Goal: Task Accomplishment & Management: Complete application form

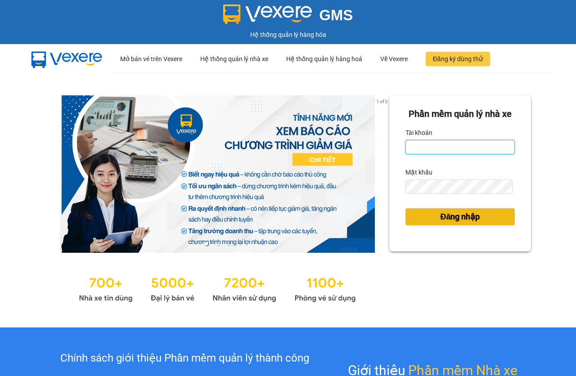
type input "baria.hoamaivt"
click at [466, 223] on span "Đăng nhập" at bounding box center [460, 216] width 40 height 13
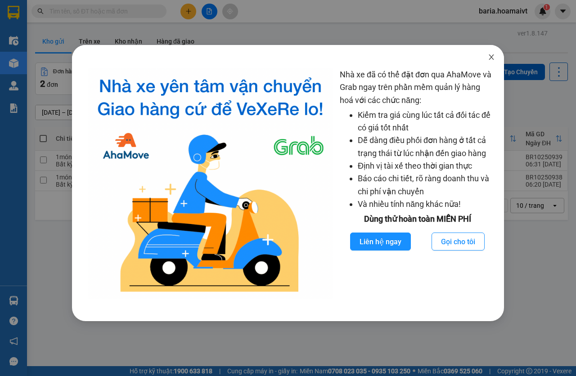
click at [490, 59] on icon "close" at bounding box center [490, 57] width 7 height 7
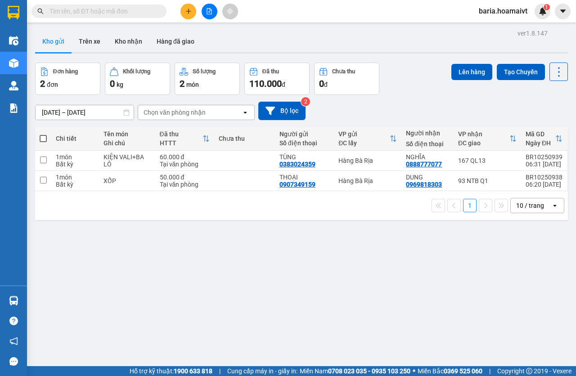
click at [119, 11] on input "text" at bounding box center [102, 11] width 106 height 10
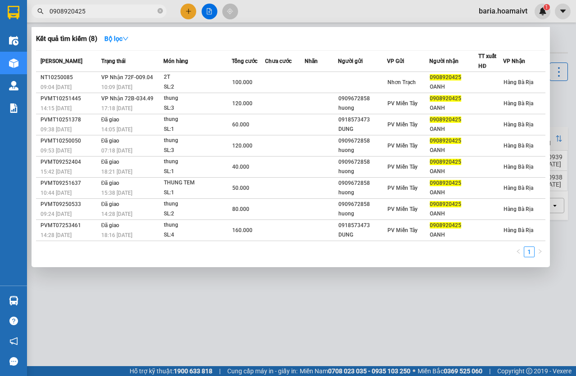
click at [110, 16] on span "0908920425" at bounding box center [98, 10] width 135 height 13
click at [111, 13] on input "0908920425" at bounding box center [102, 11] width 106 height 10
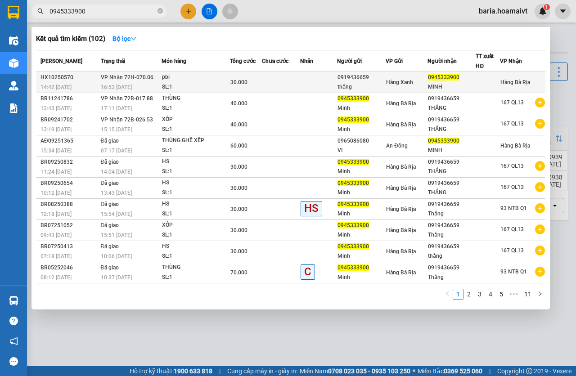
type input "0945333900"
click at [241, 85] on span "30.000" at bounding box center [238, 82] width 17 height 6
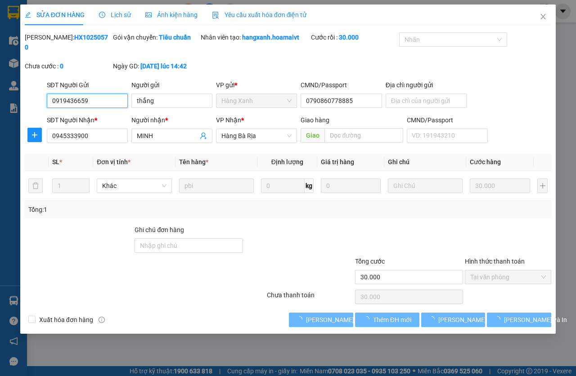
type input "0919436659"
type input "thắng"
type input "0790860778885"
type input "0945333900"
type input "MINH"
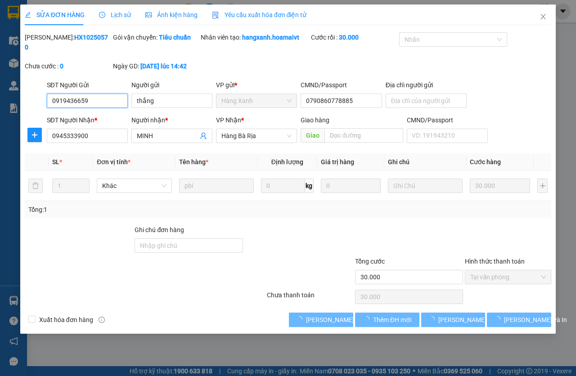
type input "30.000"
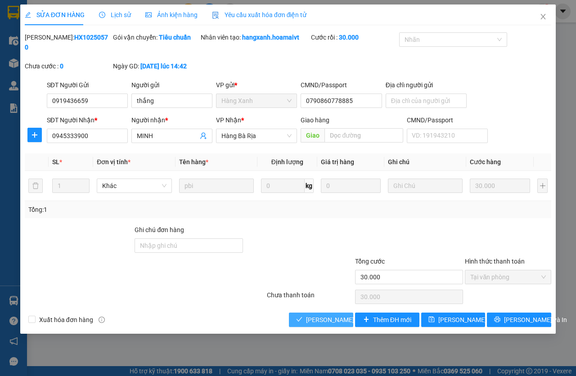
click at [317, 317] on span "[PERSON_NAME] và [PERSON_NAME] hàng" at bounding box center [366, 320] width 121 height 10
type input "0"
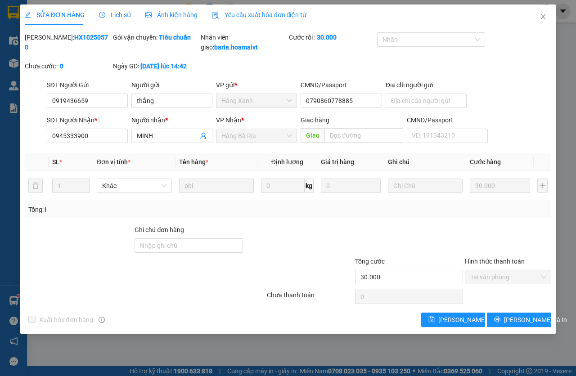
click at [315, 317] on div "Total Paid Fee 30.000 Total UnPaid Fee 0 Cash Collection Total Fee Mã ĐH: HX102…" at bounding box center [288, 179] width 526 height 295
click at [542, 18] on icon "close" at bounding box center [542, 16] width 5 height 5
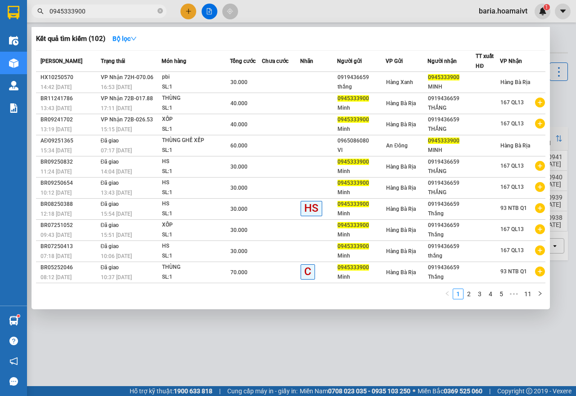
click at [124, 14] on input "0945333900" at bounding box center [102, 11] width 106 height 10
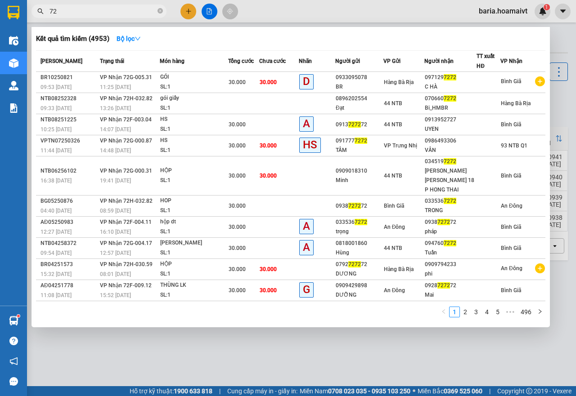
type input "7"
type input "7272"
click at [128, 15] on input "7272" at bounding box center [102, 11] width 106 height 10
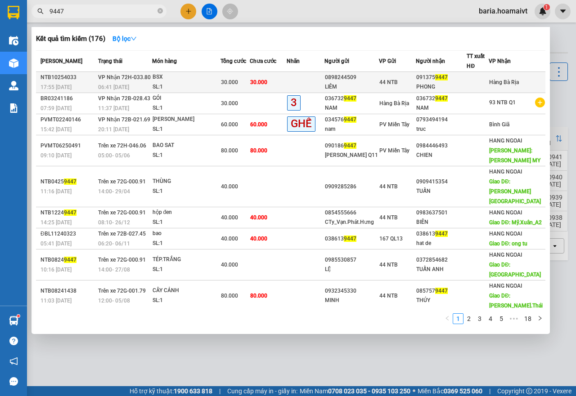
type input "9447"
click at [292, 77] on td at bounding box center [305, 82] width 38 height 21
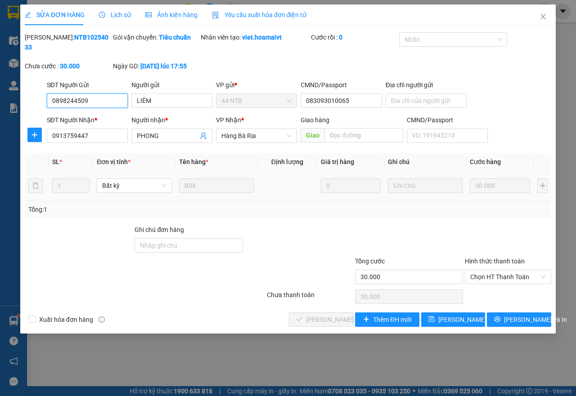
type input "0898244509"
type input "LIÊM"
type input "083093010065"
type input "0913759447"
type input "PHONG"
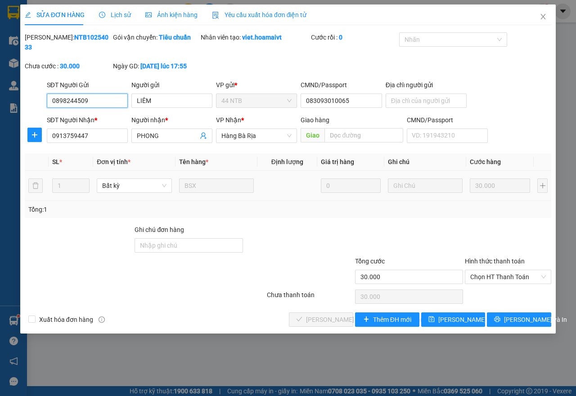
type input "30.000"
click at [486, 272] on span "Chọn HT Thanh Toán" at bounding box center [508, 276] width 76 height 13
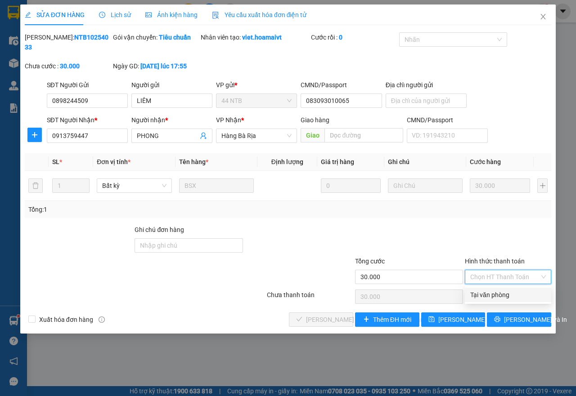
drag, startPoint x: 492, startPoint y: 292, endPoint x: 353, endPoint y: 321, distance: 141.4
click at [485, 296] on div "Tại văn phòng" at bounding box center [508, 295] width 76 height 10
type input "0"
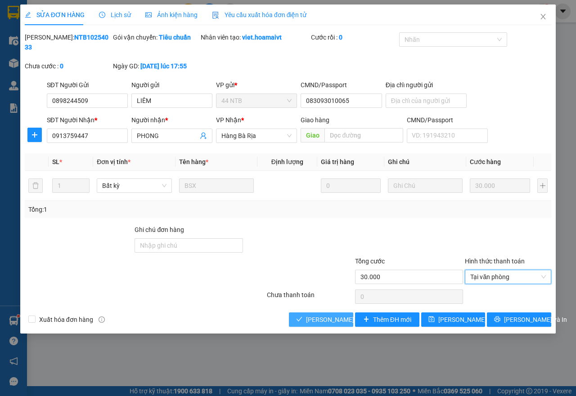
click at [310, 323] on span "[PERSON_NAME] và [PERSON_NAME] hàng" at bounding box center [366, 320] width 121 height 10
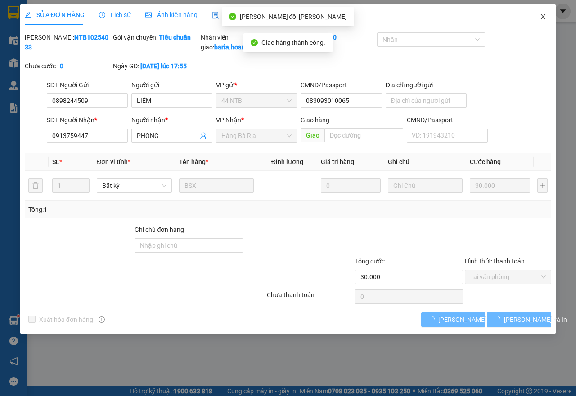
click at [541, 16] on icon "close" at bounding box center [542, 16] width 7 height 7
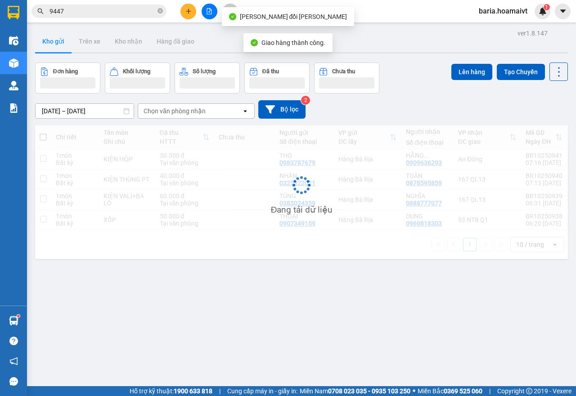
click at [113, 13] on input "9447" at bounding box center [102, 11] width 106 height 10
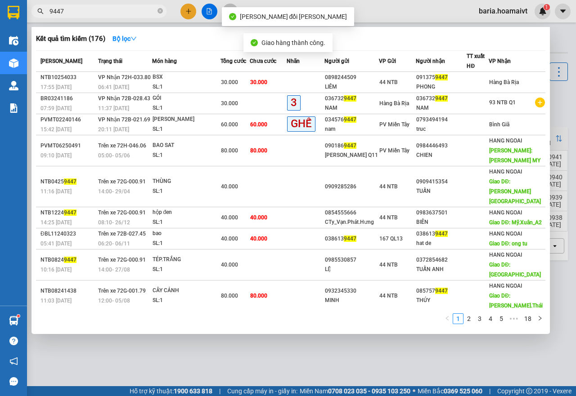
click at [113, 13] on input "9447" at bounding box center [102, 11] width 106 height 10
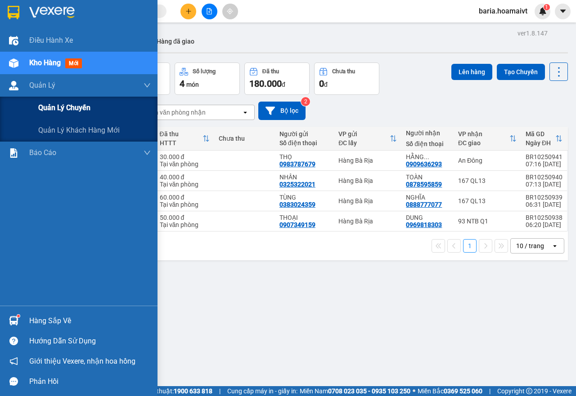
click at [80, 110] on span "Quản lý chuyến" at bounding box center [64, 107] width 52 height 11
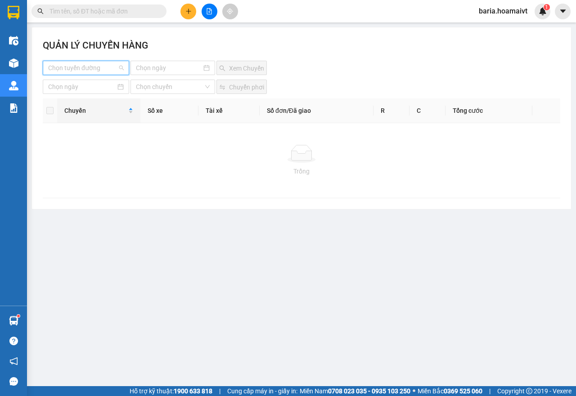
click at [94, 65] on input "search" at bounding box center [82, 67] width 69 height 13
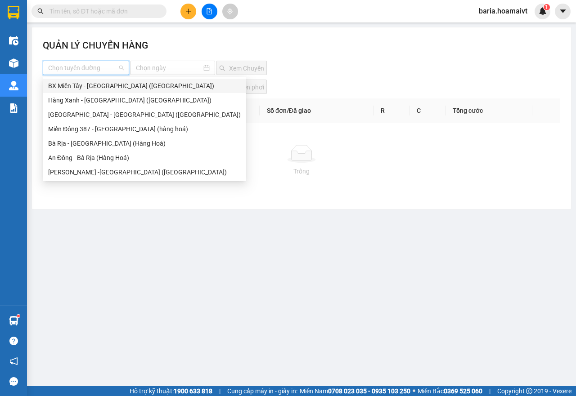
click at [79, 85] on div "BX Miền Tây - [GEOGRAPHIC_DATA] ([GEOGRAPHIC_DATA])" at bounding box center [144, 86] width 192 height 10
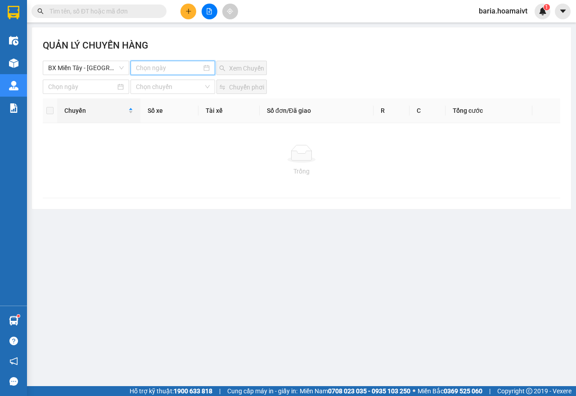
click at [168, 70] on input at bounding box center [169, 68] width 66 height 10
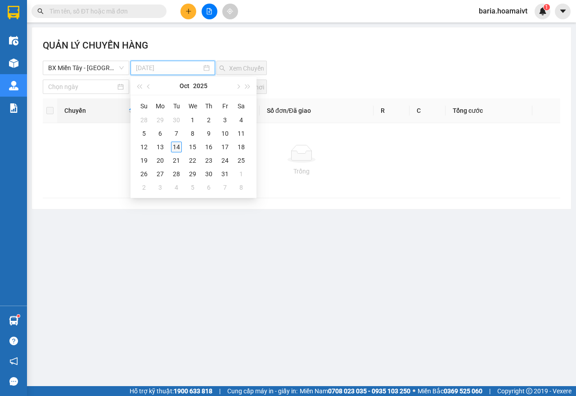
type input "[DATE]"
click at [177, 144] on div "14" at bounding box center [176, 147] width 11 height 11
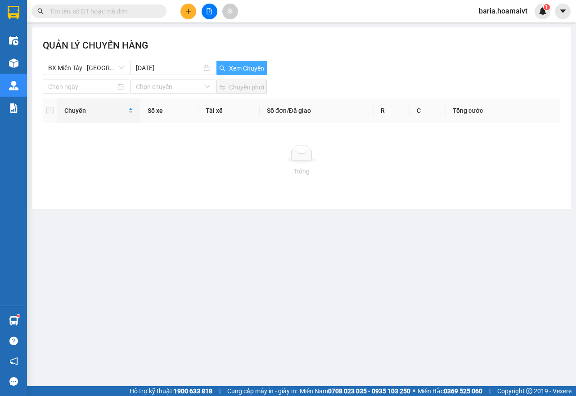
click at [246, 67] on span "Xem Chuyến" at bounding box center [246, 68] width 35 height 10
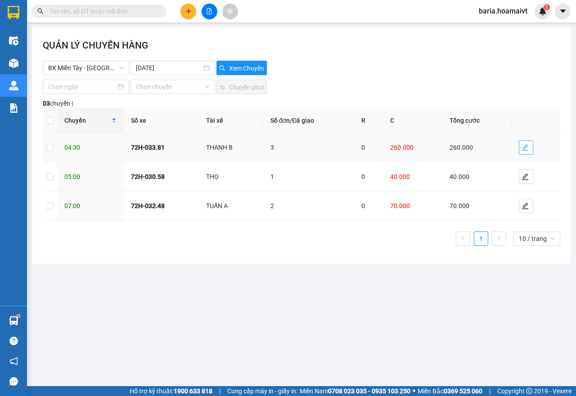
click at [522, 146] on icon "edit" at bounding box center [524, 147] width 7 height 7
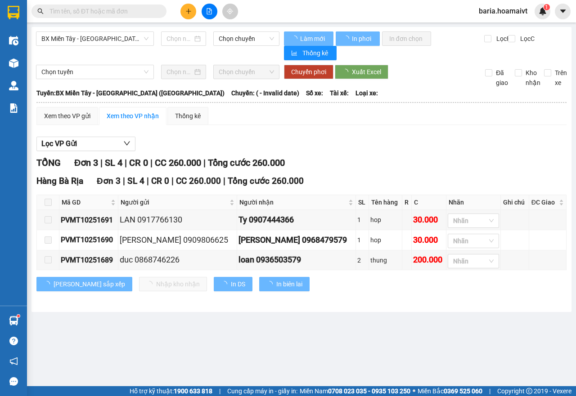
type input "[DATE]"
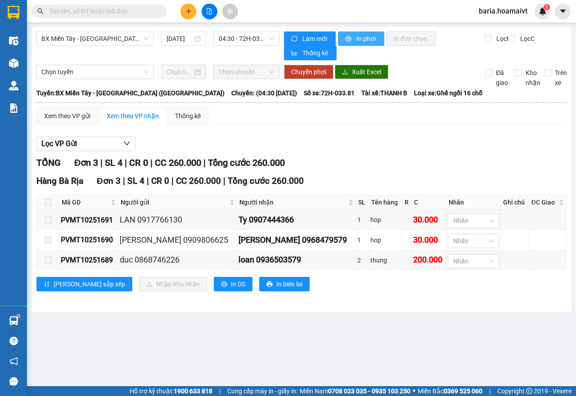
click at [364, 40] on span "In phơi" at bounding box center [366, 39] width 21 height 10
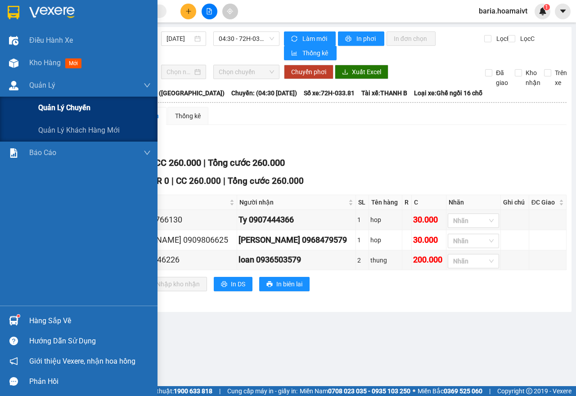
click at [63, 108] on span "Quản lý chuyến" at bounding box center [64, 107] width 52 height 11
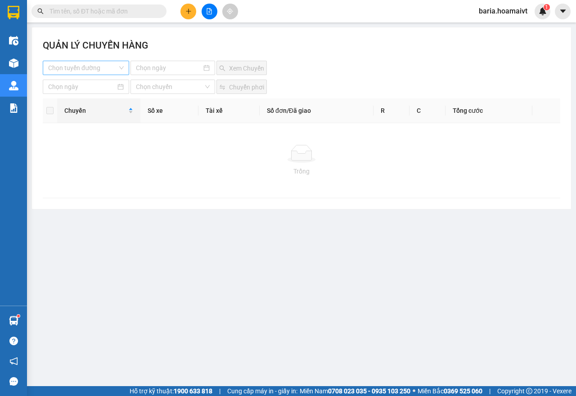
click at [102, 67] on input "search" at bounding box center [82, 67] width 69 height 13
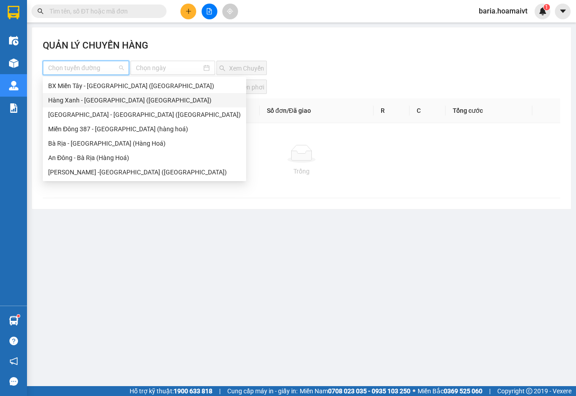
click at [103, 98] on div "Hàng Xanh - [GEOGRAPHIC_DATA] ([GEOGRAPHIC_DATA])" at bounding box center [144, 100] width 192 height 10
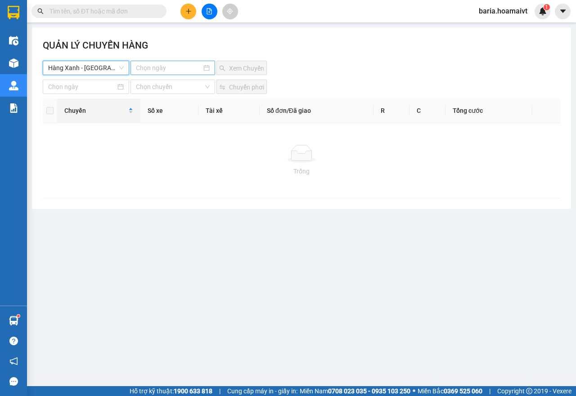
click at [162, 71] on input at bounding box center [169, 68] width 66 height 10
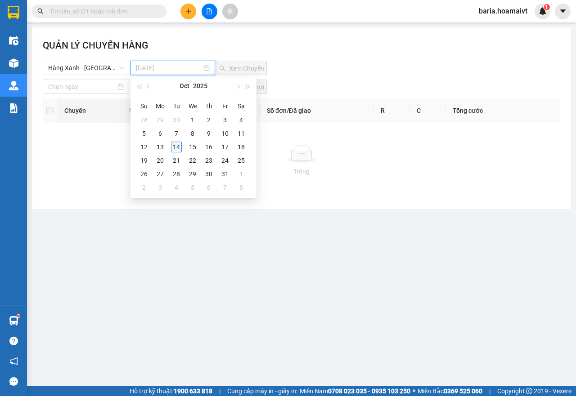
type input "[DATE]"
click at [178, 146] on div "14" at bounding box center [176, 147] width 11 height 11
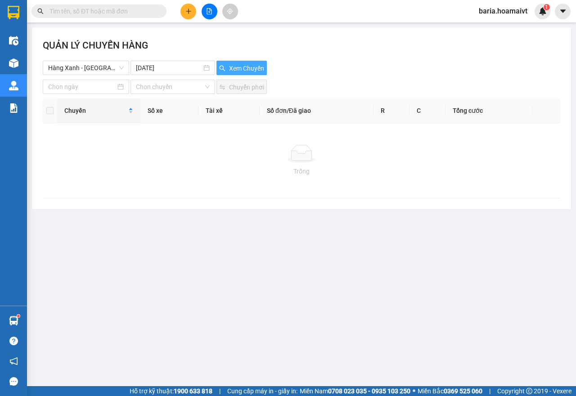
click at [233, 69] on span "Xem Chuyến" at bounding box center [246, 68] width 35 height 10
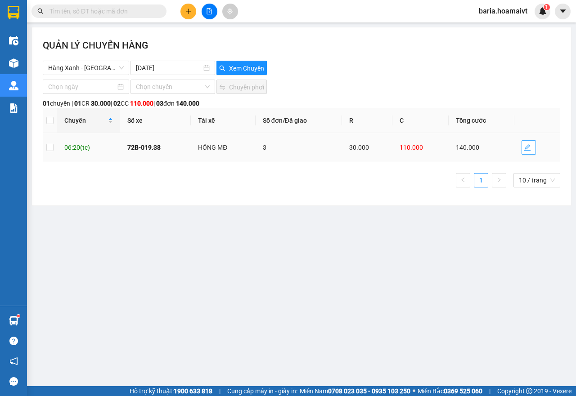
click at [524, 144] on icon "edit" at bounding box center [526, 147] width 7 height 7
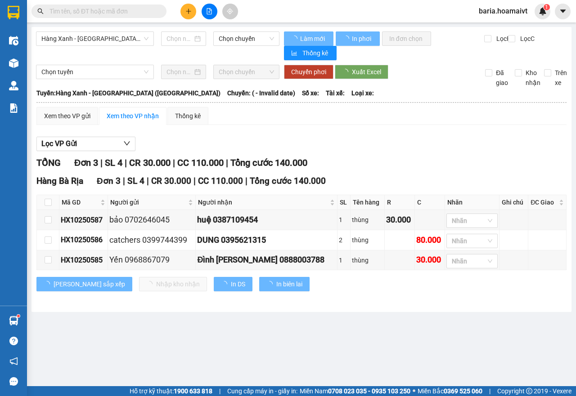
type input "[DATE]"
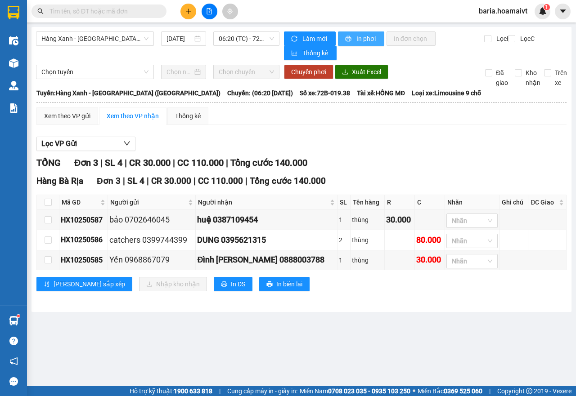
click at [366, 40] on span "In phơi" at bounding box center [366, 39] width 21 height 10
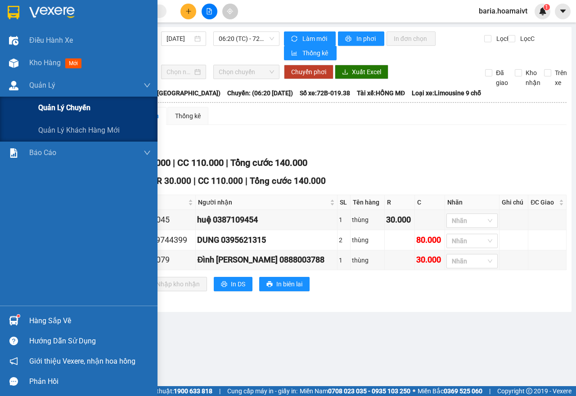
click at [58, 104] on span "Quản lý chuyến" at bounding box center [64, 107] width 52 height 11
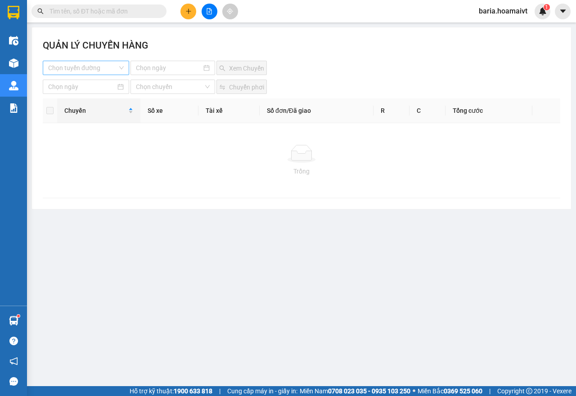
click at [97, 66] on input "search" at bounding box center [82, 67] width 69 height 13
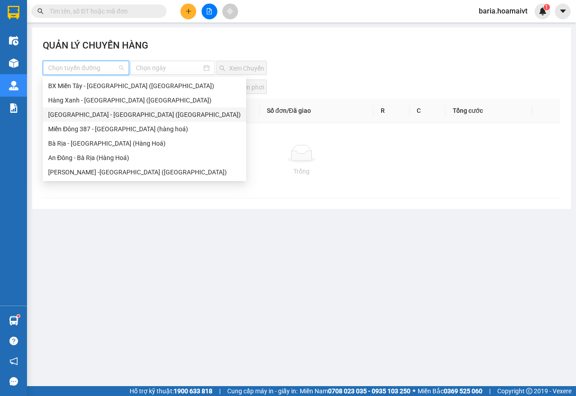
click at [91, 114] on div "[GEOGRAPHIC_DATA] - [GEOGRAPHIC_DATA] ([GEOGRAPHIC_DATA])" at bounding box center [144, 115] width 192 height 10
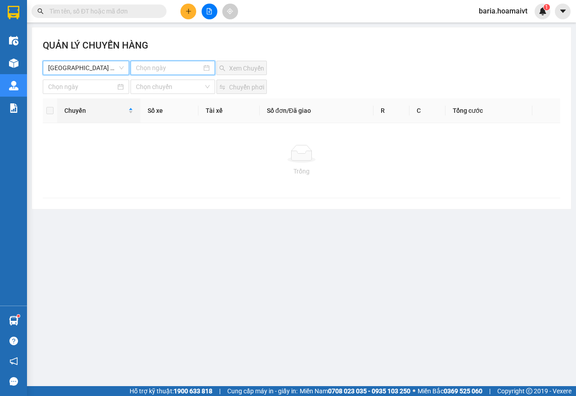
click at [162, 64] on input at bounding box center [169, 68] width 66 height 10
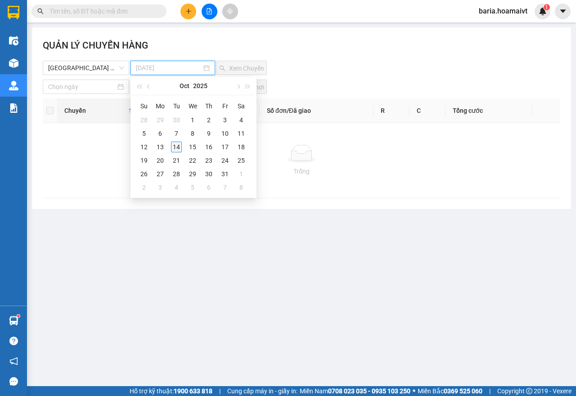
type input "[DATE]"
click at [176, 144] on div "14" at bounding box center [176, 147] width 11 height 11
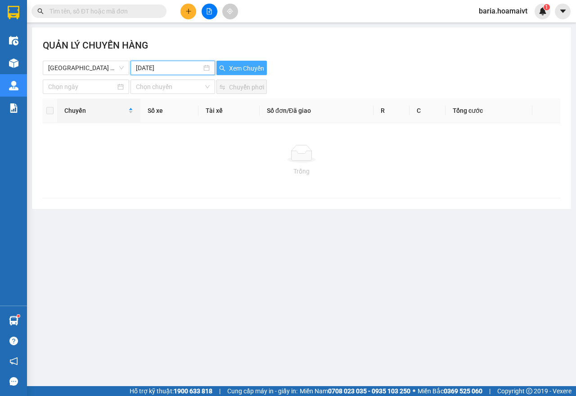
click at [248, 66] on span "Xem Chuyến" at bounding box center [246, 68] width 35 height 10
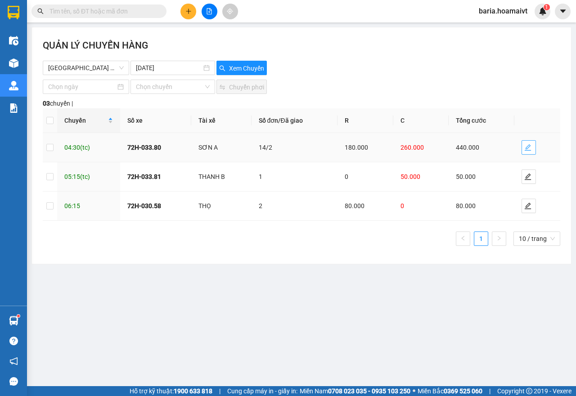
click at [525, 145] on icon "edit" at bounding box center [527, 147] width 7 height 7
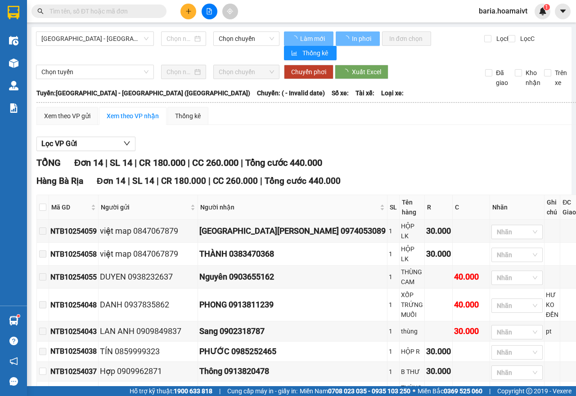
type input "[DATE]"
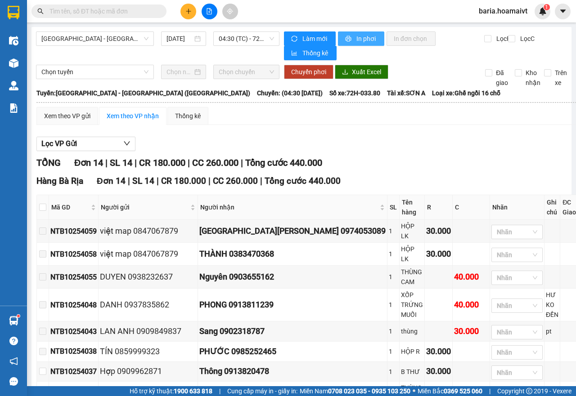
click at [363, 37] on span "In phơi" at bounding box center [366, 39] width 21 height 10
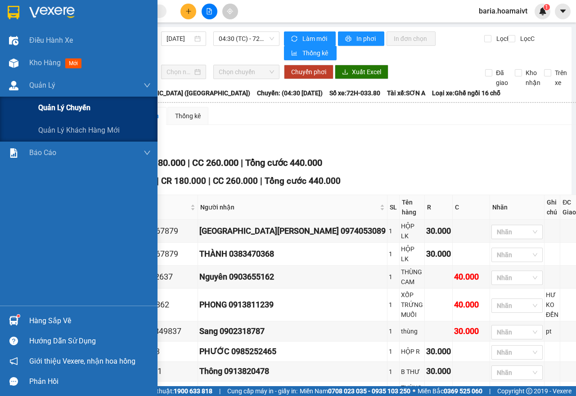
click at [69, 112] on span "Quản lý chuyến" at bounding box center [64, 107] width 52 height 11
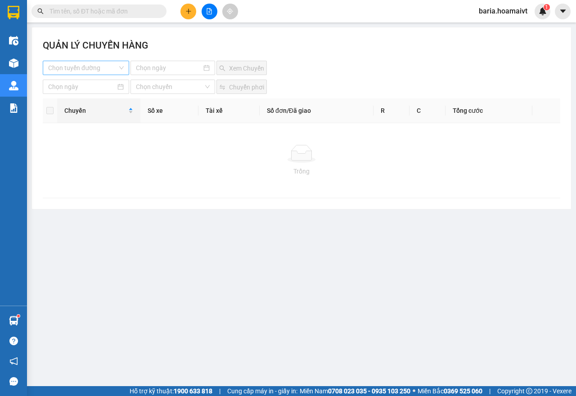
click at [100, 70] on input "search" at bounding box center [82, 67] width 69 height 13
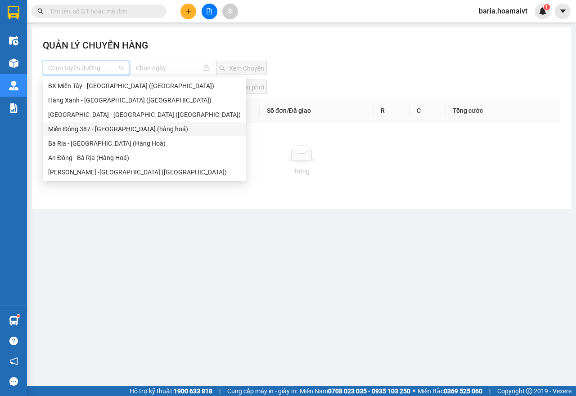
click at [73, 128] on div "Miền Đông 387 - [GEOGRAPHIC_DATA] (hàng hoá)" at bounding box center [144, 129] width 192 height 10
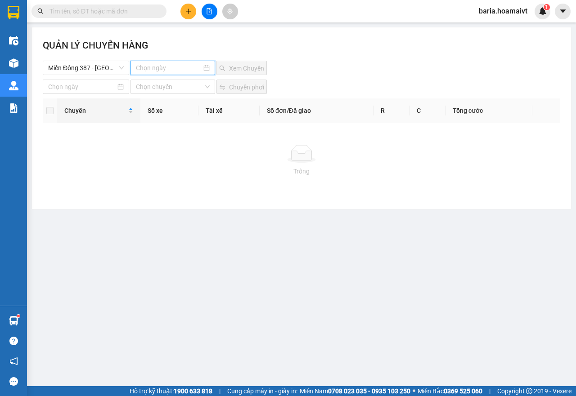
click at [162, 66] on input at bounding box center [169, 68] width 66 height 10
type input "[DATE]"
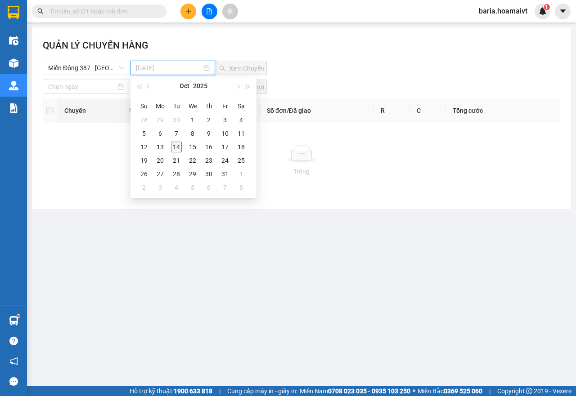
click at [171, 147] on div "14" at bounding box center [176, 147] width 11 height 11
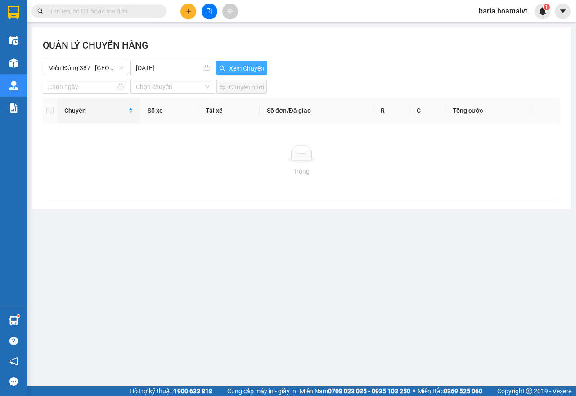
click at [232, 67] on span "Xem Chuyến" at bounding box center [246, 68] width 35 height 10
click at [111, 67] on span "Miền Đông 387 - [GEOGRAPHIC_DATA] (hàng hoá)" at bounding box center [86, 67] width 76 height 13
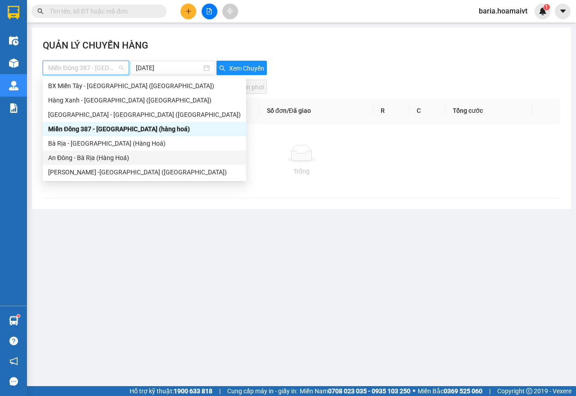
click at [85, 159] on div "An Đông - Bà Rịa (Hàng Hoá)" at bounding box center [144, 158] width 192 height 10
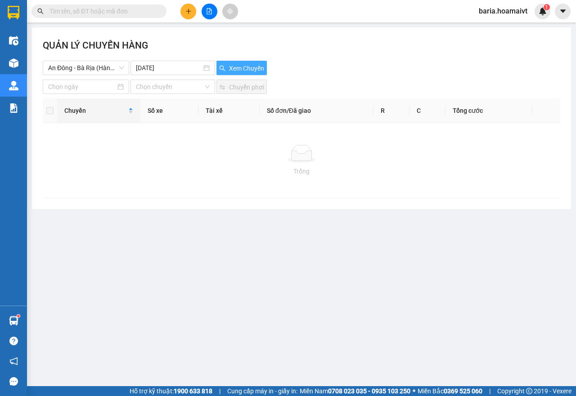
click at [238, 72] on span "Xem Chuyến" at bounding box center [246, 68] width 35 height 10
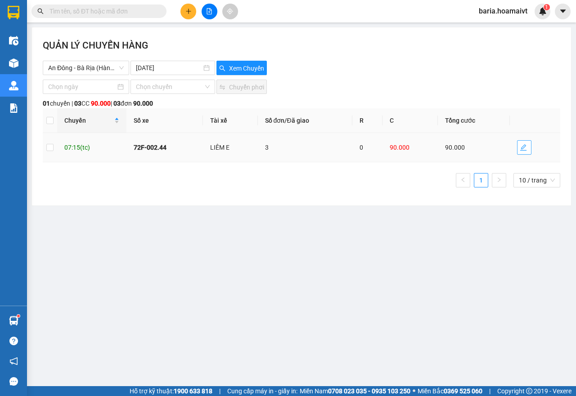
click at [521, 143] on button "button" at bounding box center [524, 147] width 14 height 14
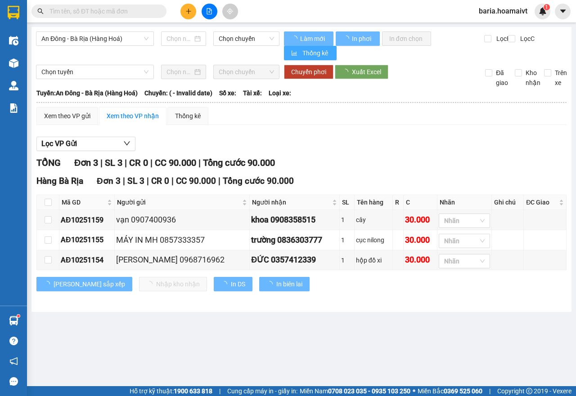
type input "[DATE]"
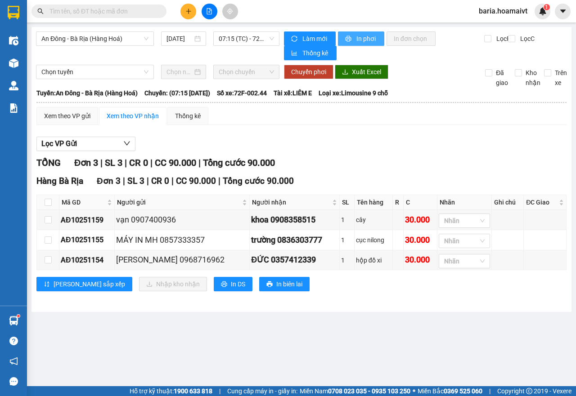
click at [365, 38] on span "In phơi" at bounding box center [366, 39] width 21 height 10
click at [186, 9] on icon "plus" at bounding box center [188, 11] width 6 height 6
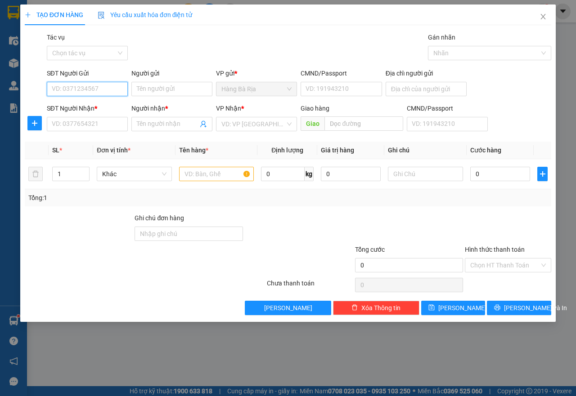
type input "9"
type input "0973817893"
click at [158, 89] on input "Người gửi" at bounding box center [171, 89] width 81 height 14
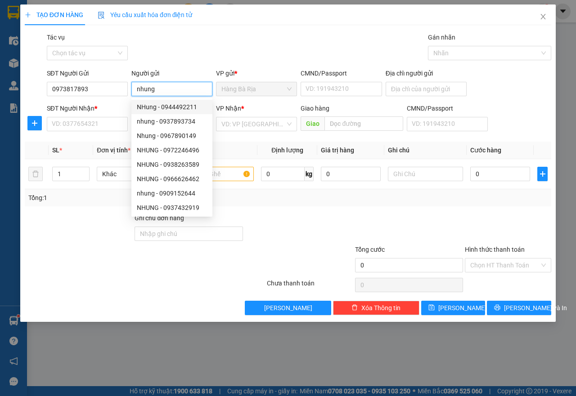
click at [140, 90] on input "nhung" at bounding box center [171, 89] width 81 height 14
type input "Nhung"
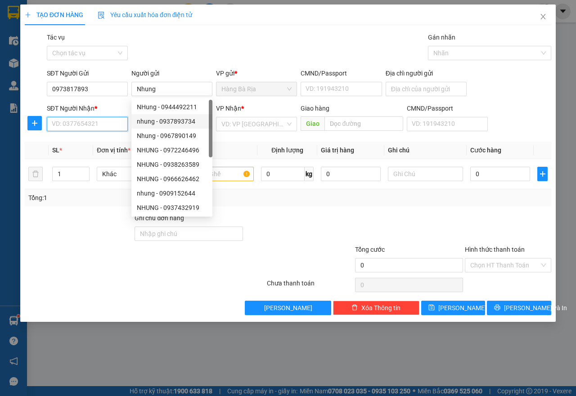
click at [88, 120] on input "SĐT Người Nhận *" at bounding box center [87, 124] width 81 height 14
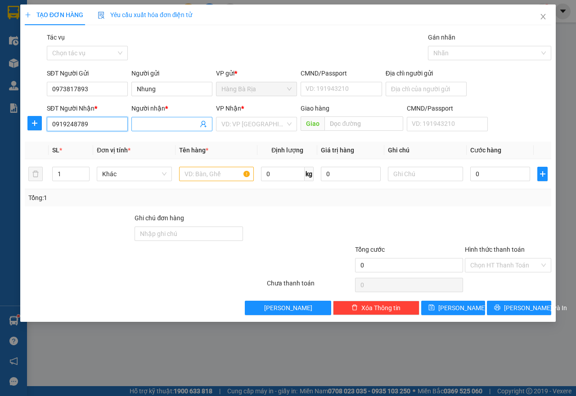
type input "0919248789"
click at [176, 125] on input "Người nhận *" at bounding box center [167, 124] width 61 height 10
type input "V"
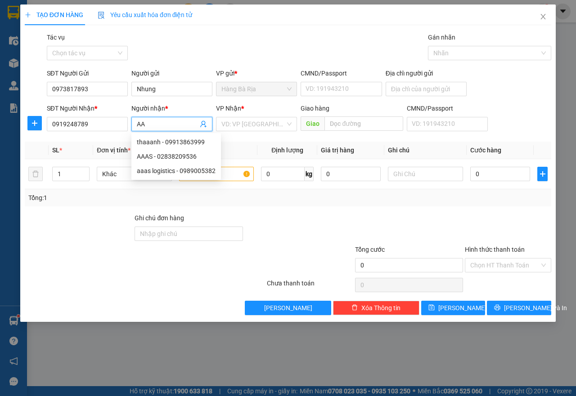
type input "A"
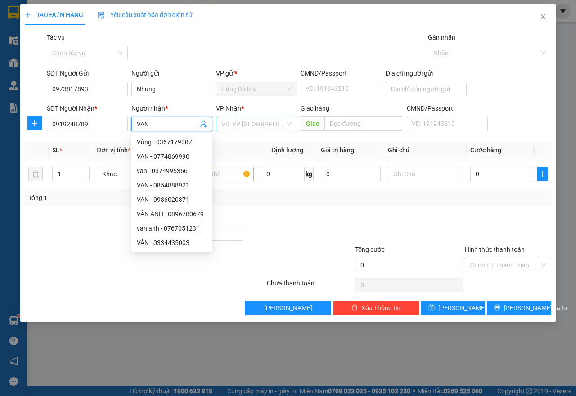
type input "VAN"
click at [255, 124] on input "search" at bounding box center [253, 123] width 64 height 13
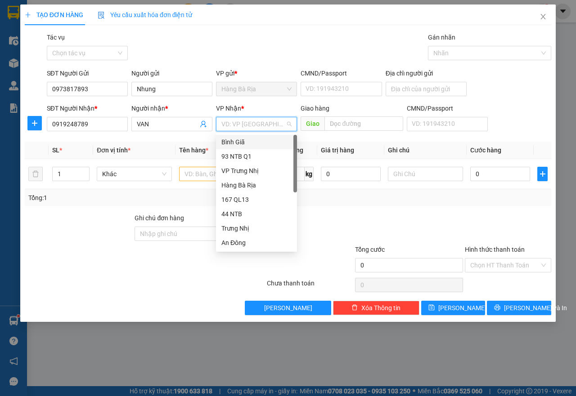
click at [238, 142] on div "Bình Giã" at bounding box center [256, 142] width 70 height 10
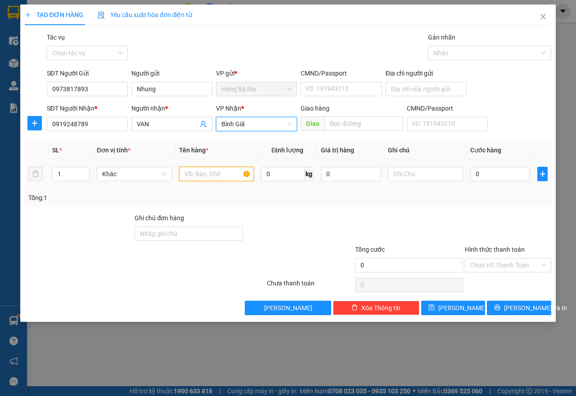
click at [209, 177] on input "text" at bounding box center [216, 174] width 75 height 14
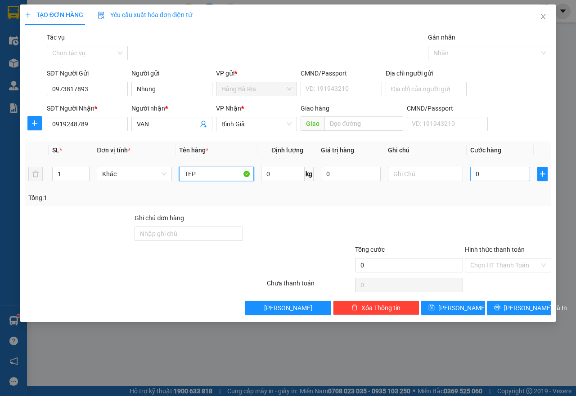
type input "TEP"
click at [475, 177] on input "0" at bounding box center [500, 174] width 60 height 14
type input "3"
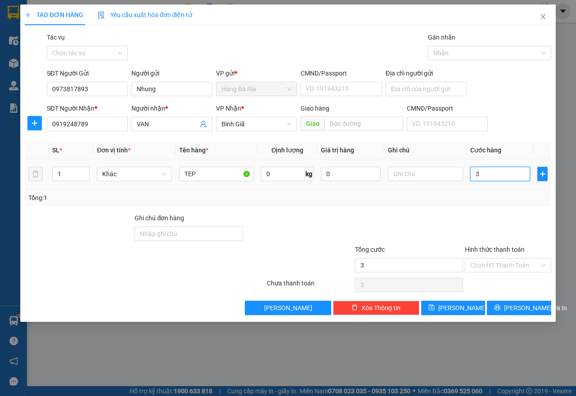
type input "30"
type input "30.000"
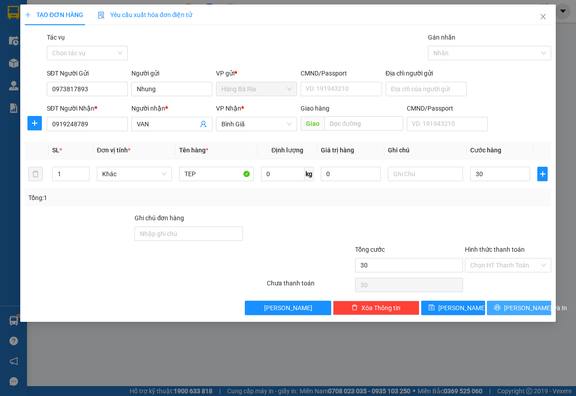
type input "30.000"
click at [522, 306] on span "[PERSON_NAME] và In" at bounding box center [535, 308] width 63 height 10
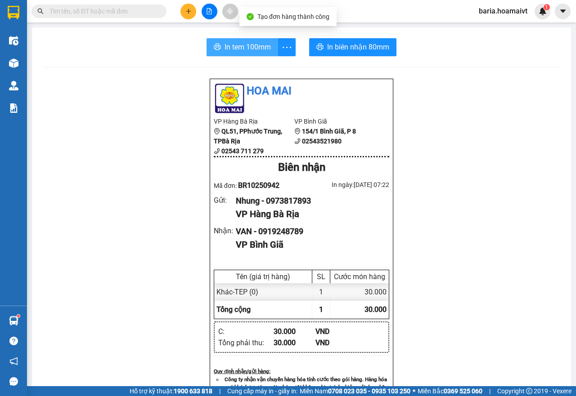
drag, startPoint x: 268, startPoint y: 49, endPoint x: 245, endPoint y: 44, distance: 23.0
click at [267, 49] on button "In tem 100mm" at bounding box center [241, 47] width 71 height 18
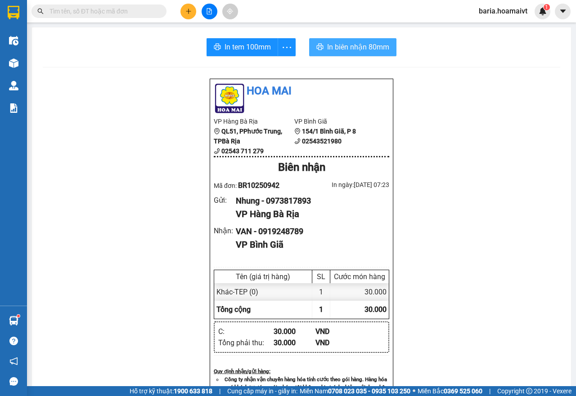
click at [333, 45] on span "In biên nhận 80mm" at bounding box center [358, 46] width 62 height 11
